Goal: Check status: Check status

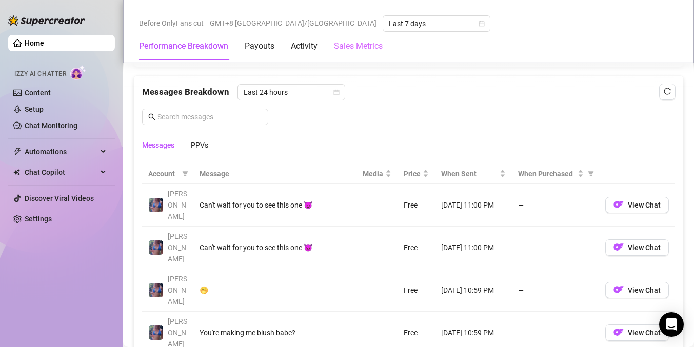
scroll to position [872, 0]
click at [389, 24] on span "Last 7 days" at bounding box center [436, 23] width 95 height 15
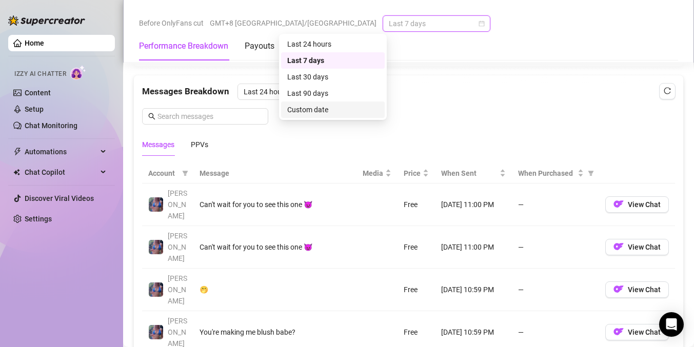
click at [460, 119] on div "Messages Breakdown Last 24 hours Messages PPVs" at bounding box center [408, 120] width 533 height 72
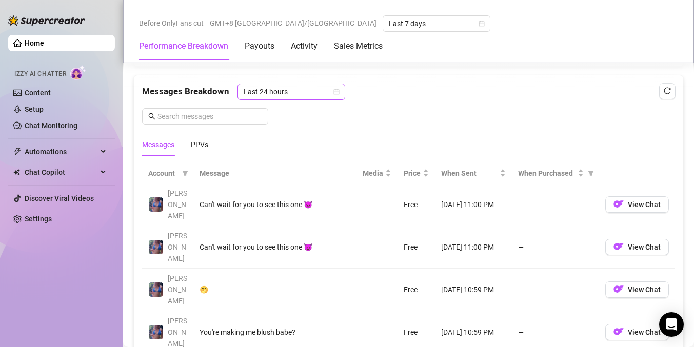
click at [294, 94] on span "Last 24 hours" at bounding box center [291, 91] width 95 height 15
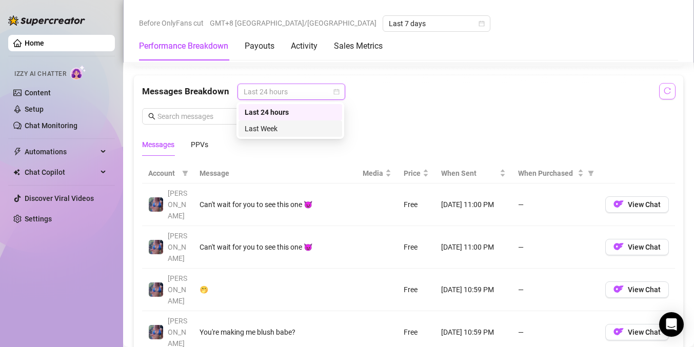
click at [664, 92] on icon "reload" at bounding box center [667, 90] width 7 height 7
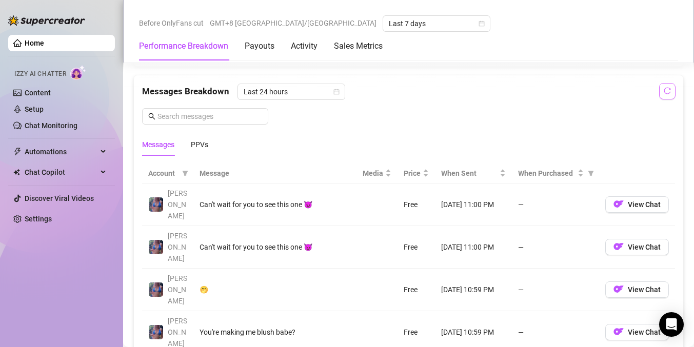
click at [664, 95] on span "button" at bounding box center [667, 91] width 7 height 8
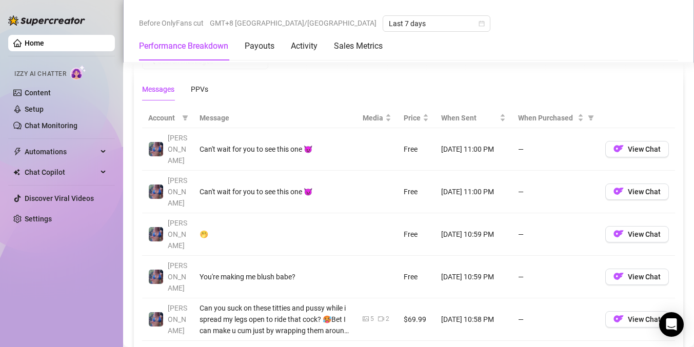
scroll to position [926, 0]
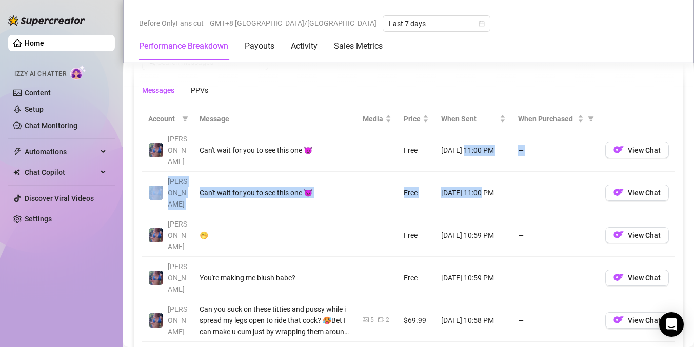
drag, startPoint x: 458, startPoint y: 140, endPoint x: 474, endPoint y: 162, distance: 26.8
click at [474, 162] on tbody "[PERSON_NAME]n't wait for you to see this one 😈 Free [DATE] 11:00 PM — View Cha…" at bounding box center [408, 342] width 533 height 426
drag, startPoint x: 480, startPoint y: 209, endPoint x: 481, endPoint y: 225, distance: 16.5
click at [482, 225] on tbody "[PERSON_NAME]n't wait for you to see this one 😈 Free [DATE] 11:00 PM — View Cha…" at bounding box center [408, 342] width 533 height 426
drag, startPoint x: 489, startPoint y: 286, endPoint x: 455, endPoint y: 260, distance: 42.5
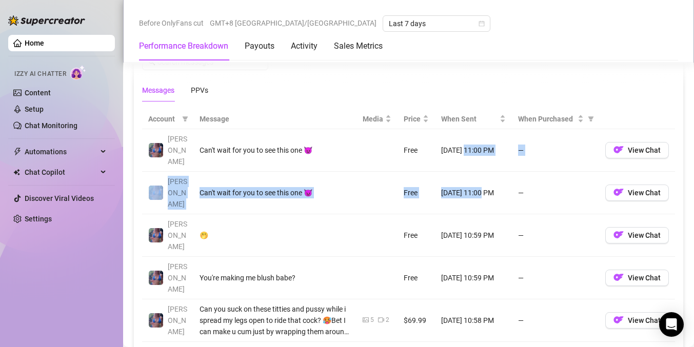
click at [455, 260] on tbody "[PERSON_NAME]n't wait for you to see this one 😈 Free [DATE] 11:00 PM — View Cha…" at bounding box center [408, 342] width 533 height 426
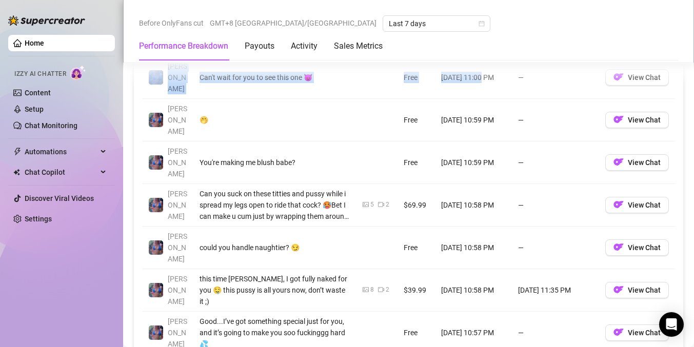
drag, startPoint x: 490, startPoint y: 238, endPoint x: 446, endPoint y: 218, distance: 48.0
click at [446, 312] on td "[DATE] 10:57 PM" at bounding box center [473, 333] width 77 height 43
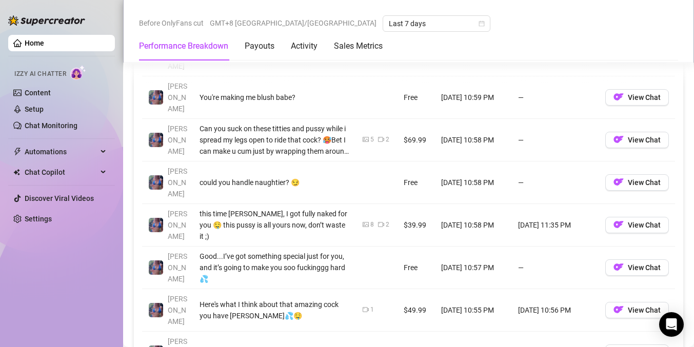
scroll to position [1122, 0]
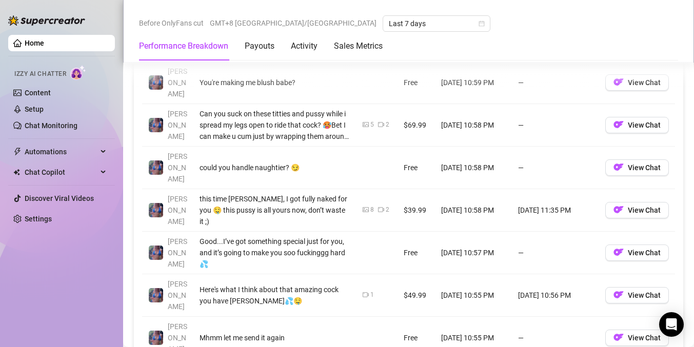
drag, startPoint x: 477, startPoint y: 224, endPoint x: 441, endPoint y: 204, distance: 40.4
click at [441, 204] on tbody "[PERSON_NAME]n't wait for you to see this one 😈 Free [DATE] 11:00 PM — View Cha…" at bounding box center [408, 147] width 533 height 426
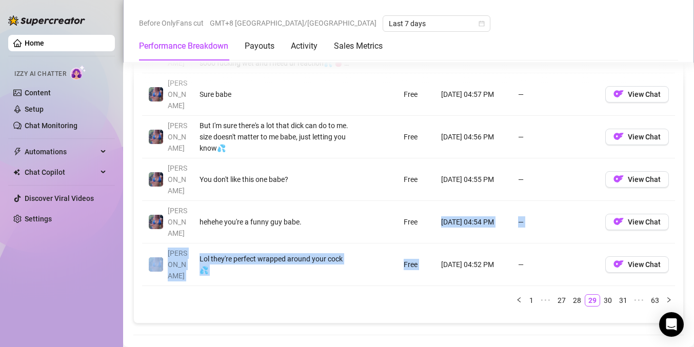
scroll to position [1196, 0]
click at [574, 295] on link "28" at bounding box center [577, 300] width 14 height 11
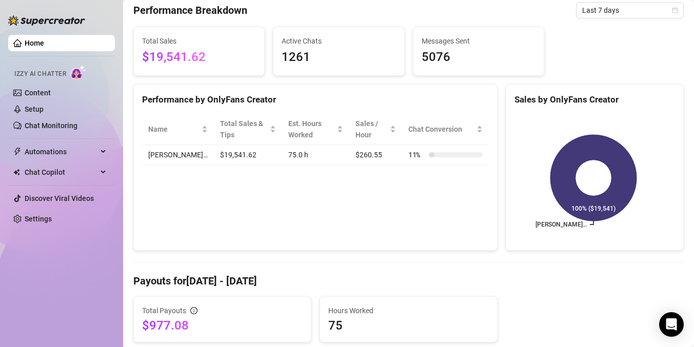
scroll to position [0, 0]
